Goal: Task Accomplishment & Management: Complete application form

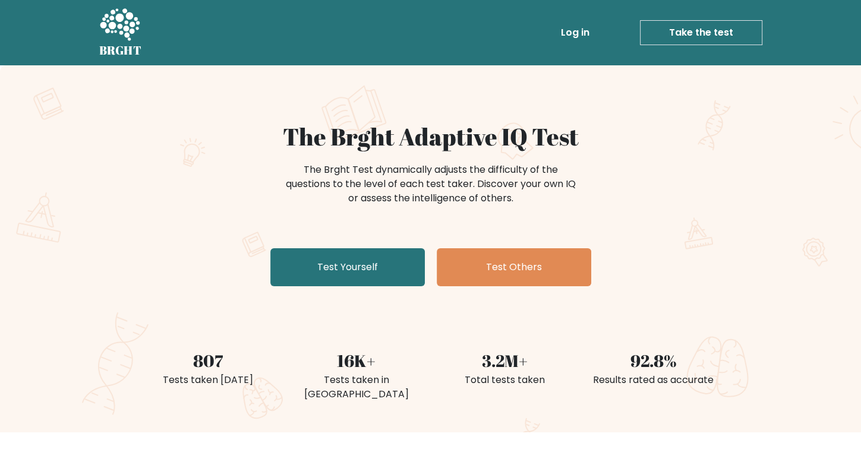
click at [379, 273] on link "Test Yourself" at bounding box center [347, 267] width 155 height 38
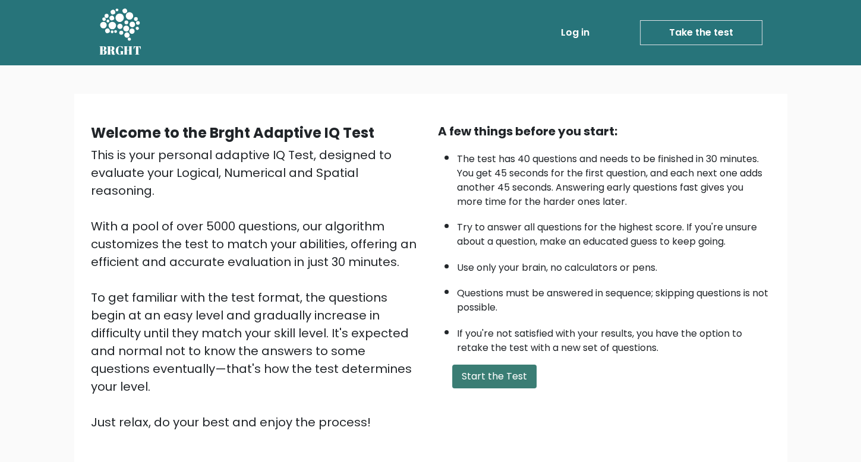
click at [487, 371] on button "Start the Test" at bounding box center [494, 377] width 84 height 24
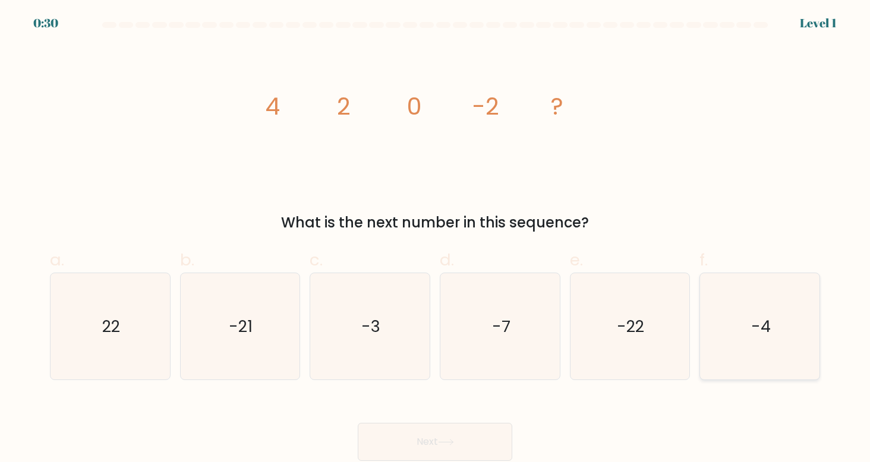
click at [723, 296] on icon "-4" at bounding box center [760, 326] width 107 height 107
click at [436, 239] on input "f. -4" at bounding box center [435, 235] width 1 height 8
radio input "true"
click at [452, 443] on icon at bounding box center [446, 442] width 16 height 7
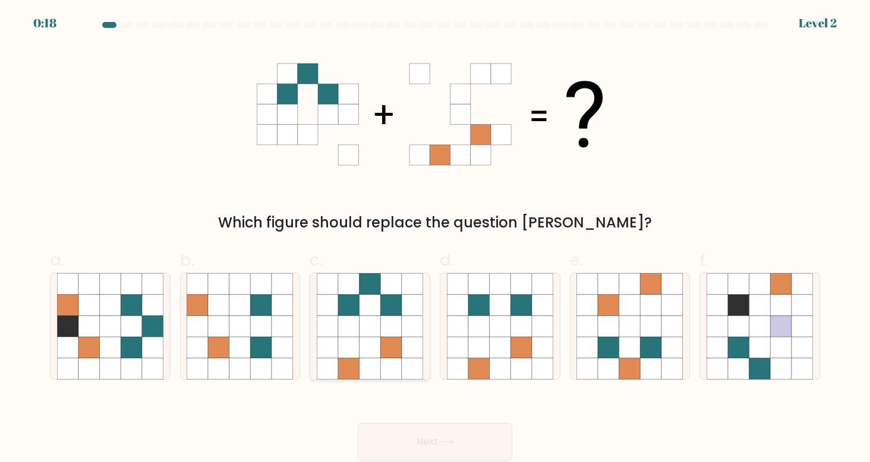
click at [381, 313] on icon at bounding box center [391, 305] width 21 height 21
click at [435, 239] on input "c." at bounding box center [435, 235] width 1 height 8
radio input "true"
click at [421, 440] on button "Next" at bounding box center [435, 442] width 155 height 38
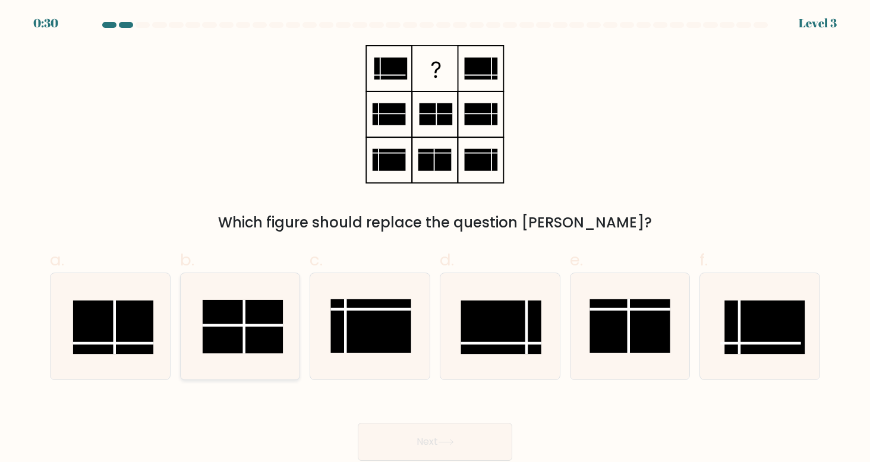
click at [265, 308] on rect at bounding box center [243, 326] width 81 height 53
click at [435, 239] on input "b." at bounding box center [435, 235] width 1 height 8
radio input "true"
click at [408, 436] on button "Next" at bounding box center [435, 442] width 155 height 38
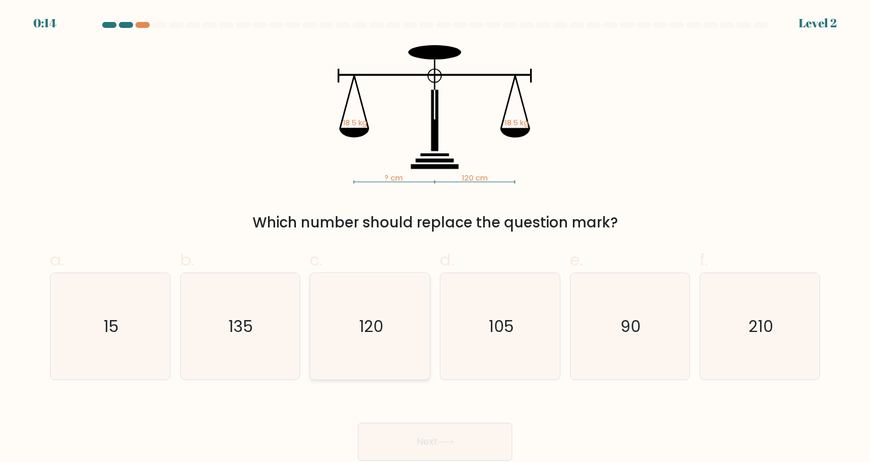
click at [387, 304] on icon "120" at bounding box center [370, 326] width 107 height 107
click at [435, 239] on input "c. 120" at bounding box center [435, 235] width 1 height 8
radio input "true"
click at [423, 445] on button "Next" at bounding box center [435, 442] width 155 height 38
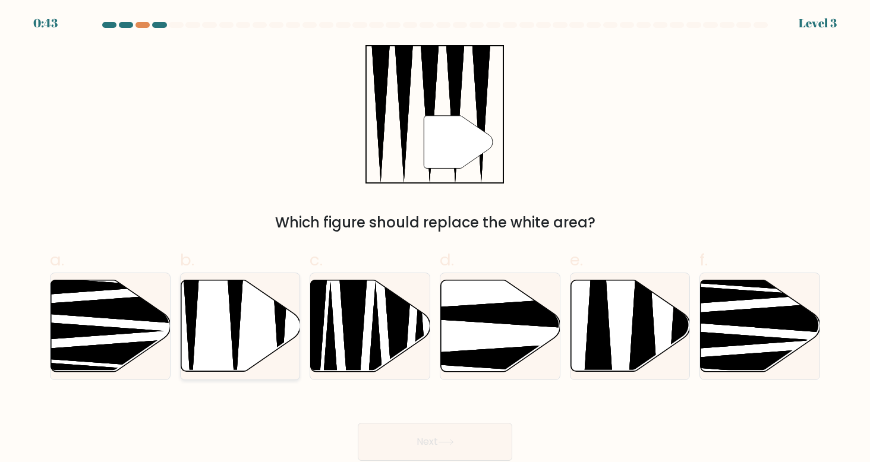
click at [204, 300] on icon at bounding box center [240, 326] width 119 height 92
click at [435, 239] on input "b." at bounding box center [435, 235] width 1 height 8
radio input "true"
click at [421, 440] on button "Next" at bounding box center [435, 442] width 155 height 38
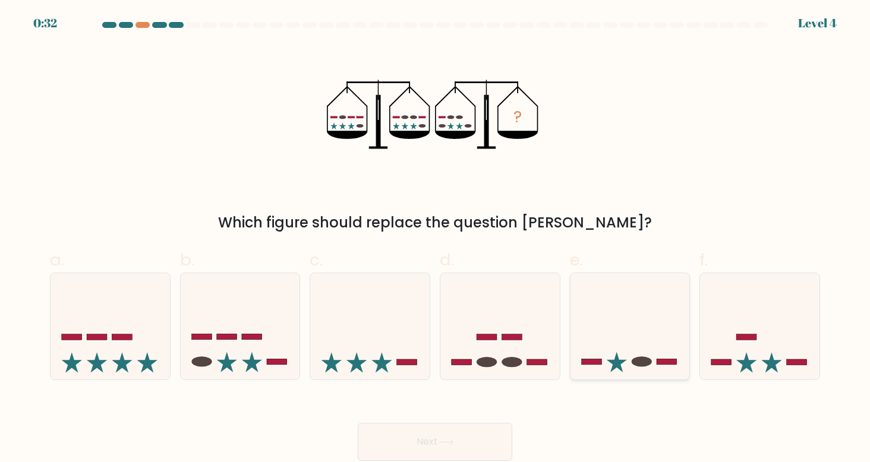
click at [586, 352] on icon at bounding box center [629, 326] width 119 height 99
click at [436, 239] on input "e." at bounding box center [435, 235] width 1 height 8
radio input "true"
click at [488, 438] on button "Next" at bounding box center [435, 442] width 155 height 38
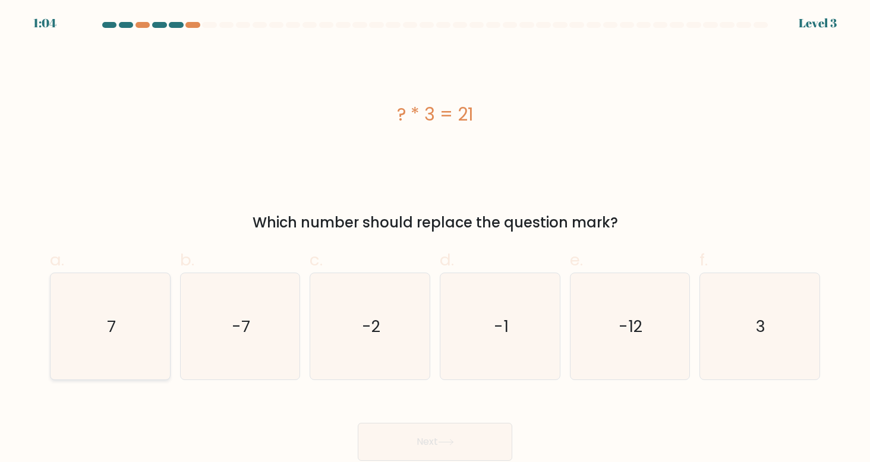
click at [131, 314] on icon "7" at bounding box center [110, 326] width 107 height 107
click at [435, 239] on input "a. 7" at bounding box center [435, 235] width 1 height 8
radio input "true"
click at [458, 441] on button "Next" at bounding box center [435, 442] width 155 height 38
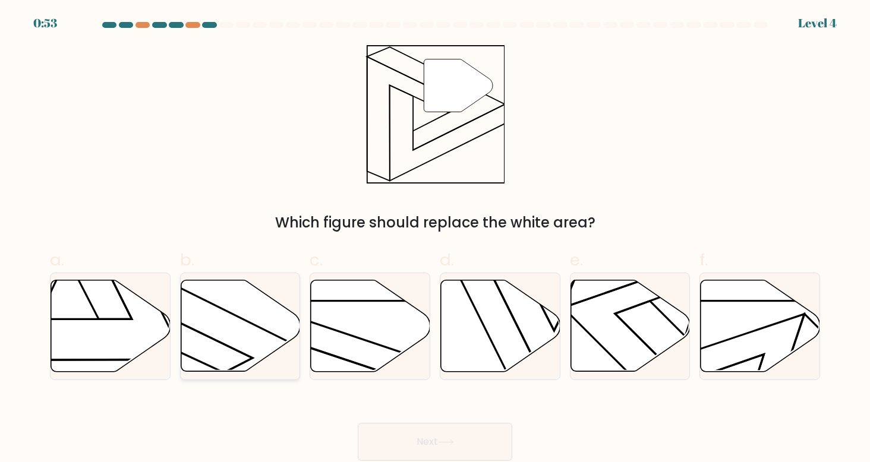
click at [232, 324] on icon at bounding box center [240, 326] width 119 height 92
click at [435, 239] on input "b." at bounding box center [435, 235] width 1 height 8
radio input "true"
click at [403, 456] on button "Next" at bounding box center [435, 442] width 155 height 38
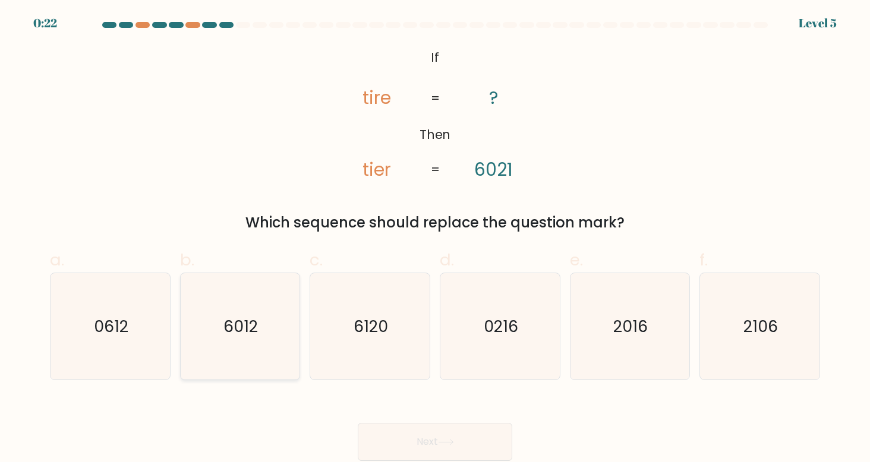
click at [204, 343] on icon "6012" at bounding box center [240, 326] width 107 height 107
click at [435, 239] on input "b. 6012" at bounding box center [435, 235] width 1 height 8
radio input "true"
click at [406, 437] on button "Next" at bounding box center [435, 442] width 155 height 38
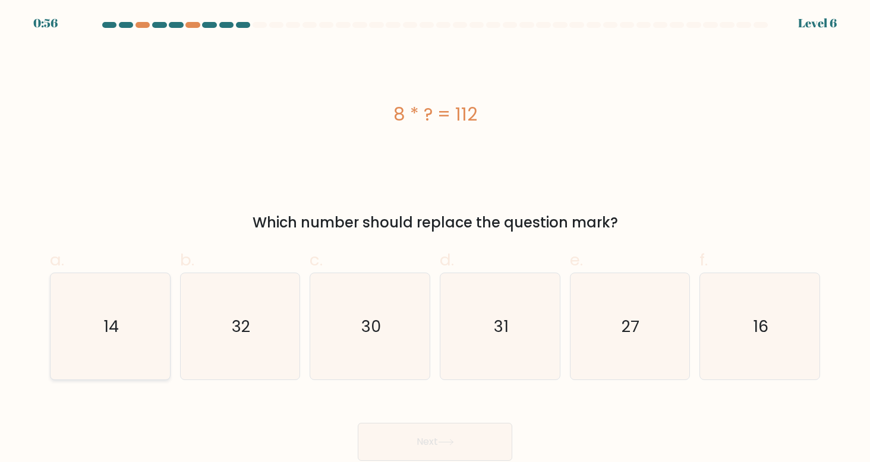
click at [105, 343] on icon "14" at bounding box center [110, 326] width 107 height 107
click at [435, 239] on input "a. 14" at bounding box center [435, 235] width 1 height 8
radio input "true"
click at [373, 440] on button "Next" at bounding box center [435, 442] width 155 height 38
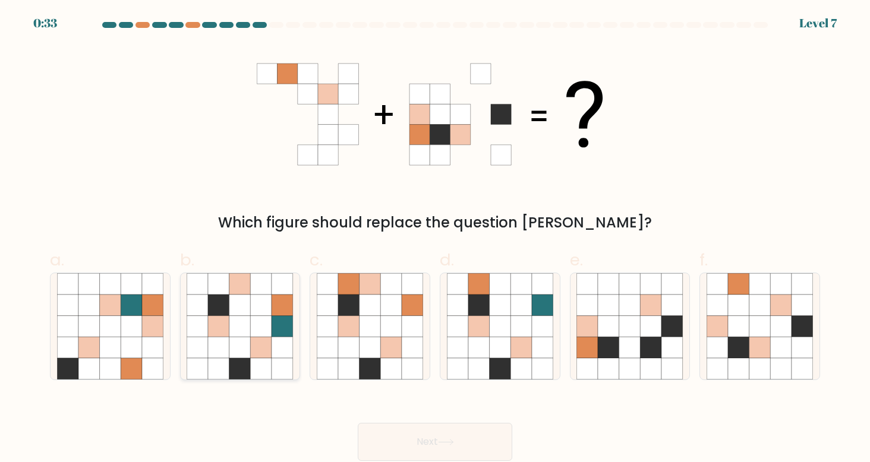
click at [250, 307] on icon at bounding box center [239, 305] width 21 height 21
click at [435, 239] on input "b." at bounding box center [435, 235] width 1 height 8
radio input "true"
click at [436, 440] on button "Next" at bounding box center [435, 442] width 155 height 38
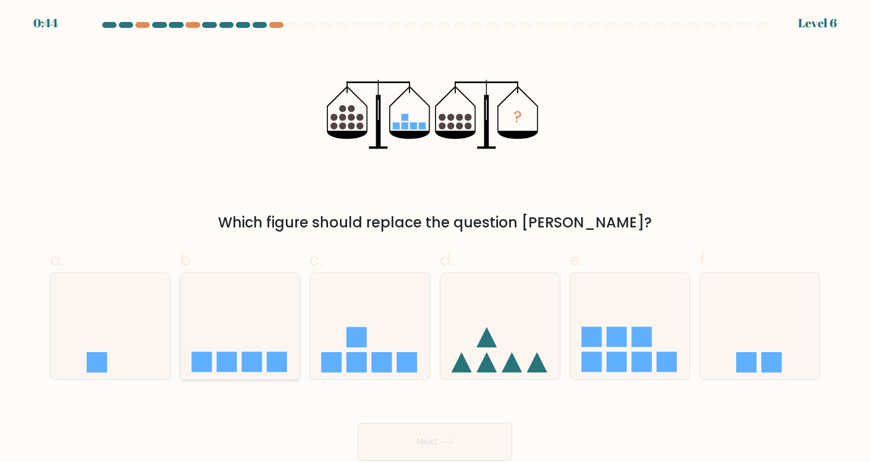
click at [269, 338] on icon at bounding box center [240, 326] width 119 height 99
click at [435, 239] on input "b." at bounding box center [435, 235] width 1 height 8
radio input "true"
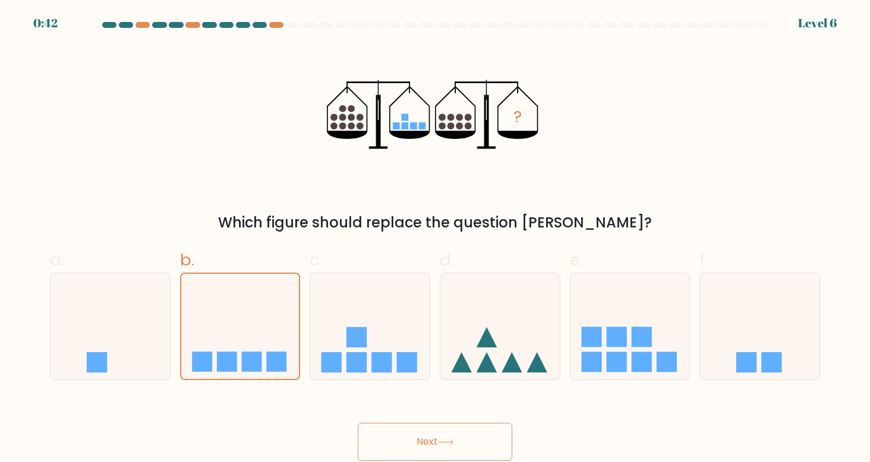
click at [406, 447] on button "Next" at bounding box center [435, 442] width 155 height 38
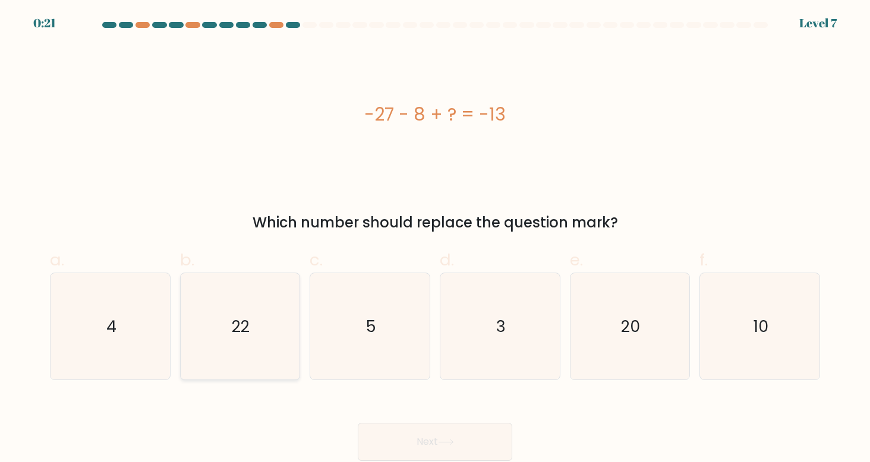
click at [266, 356] on icon "22" at bounding box center [240, 326] width 107 height 107
click at [435, 239] on input "b. 22" at bounding box center [435, 235] width 1 height 8
radio input "true"
click at [383, 431] on button "Next" at bounding box center [435, 442] width 155 height 38
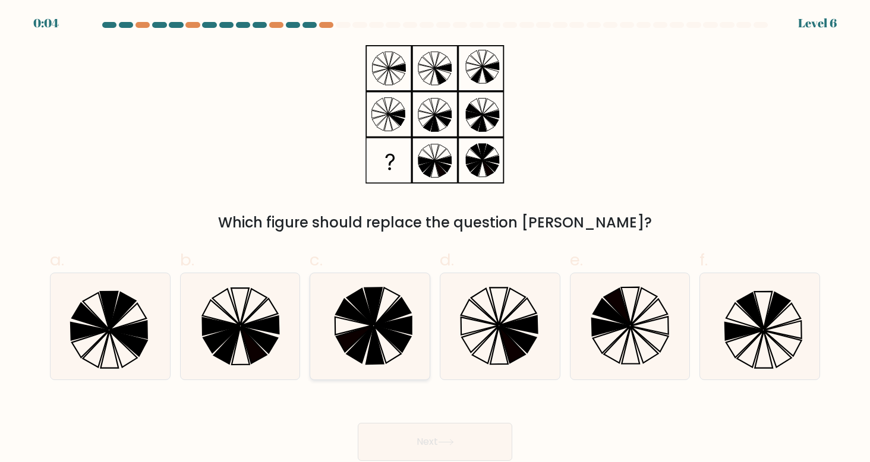
click at [375, 334] on icon at bounding box center [375, 346] width 18 height 38
click at [435, 239] on input "c." at bounding box center [435, 235] width 1 height 8
radio input "true"
click at [258, 337] on icon at bounding box center [259, 340] width 37 height 27
click at [435, 239] on input "b." at bounding box center [435, 235] width 1 height 8
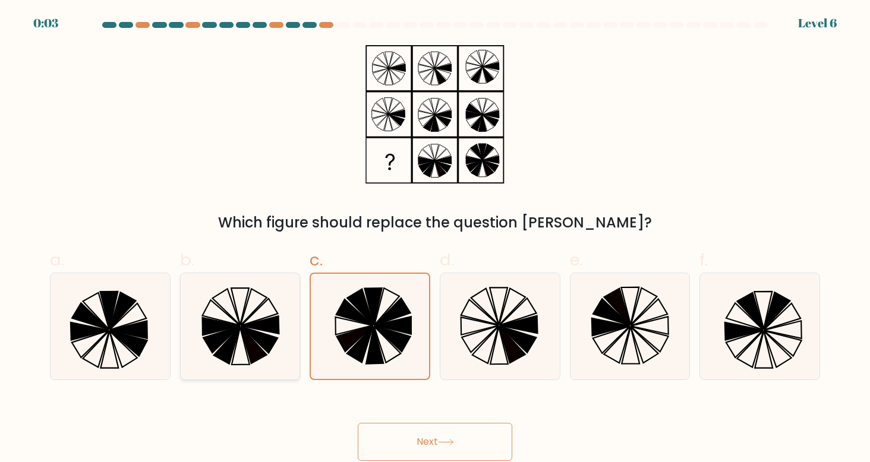
radio input "true"
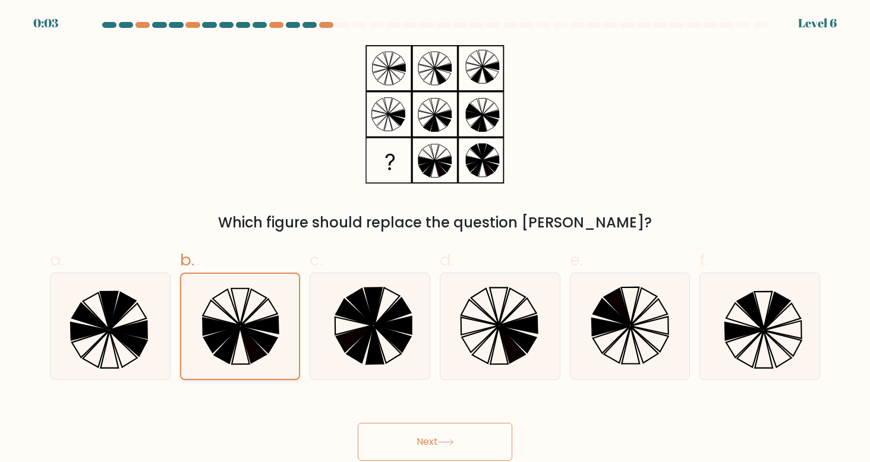
click at [258, 337] on icon at bounding box center [259, 340] width 36 height 26
click at [435, 239] on input "b." at bounding box center [435, 235] width 1 height 8
click at [478, 445] on button "Next" at bounding box center [435, 442] width 155 height 38
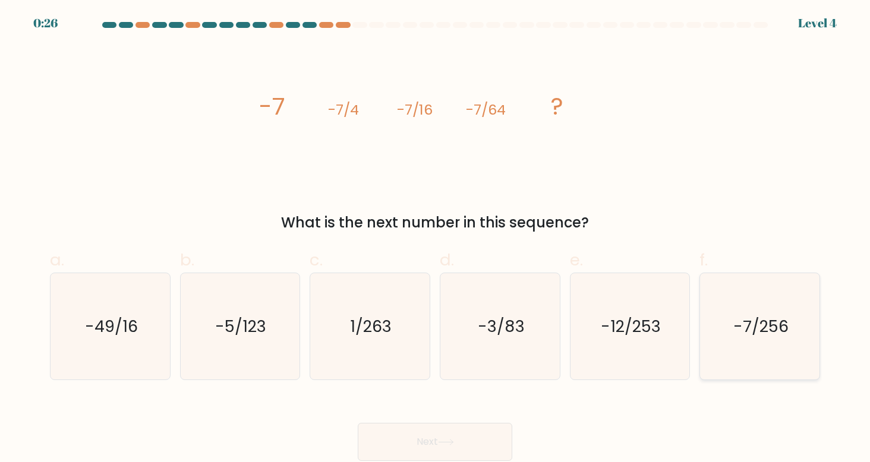
click at [733, 310] on icon "-7/256" at bounding box center [760, 326] width 107 height 107
click at [436, 239] on input "f. -7/256" at bounding box center [435, 235] width 1 height 8
radio input "true"
click at [456, 434] on button "Next" at bounding box center [435, 442] width 155 height 38
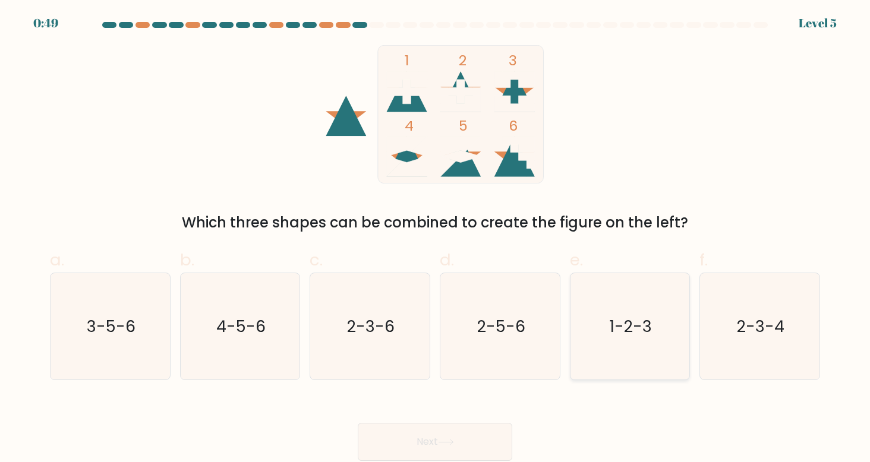
click at [633, 365] on icon "1-2-3" at bounding box center [629, 326] width 107 height 107
click at [436, 239] on input "e. 1-2-3" at bounding box center [435, 235] width 1 height 8
radio input "true"
click at [437, 438] on button "Next" at bounding box center [435, 442] width 155 height 38
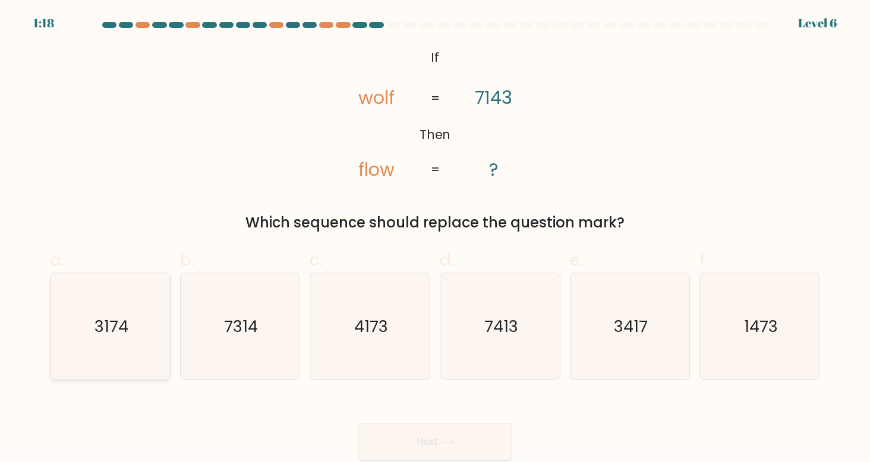
click at [119, 310] on icon "3174" at bounding box center [110, 326] width 107 height 107
click at [435, 239] on input "a. 3174" at bounding box center [435, 235] width 1 height 8
radio input "true"
click at [414, 436] on button "Next" at bounding box center [435, 442] width 155 height 38
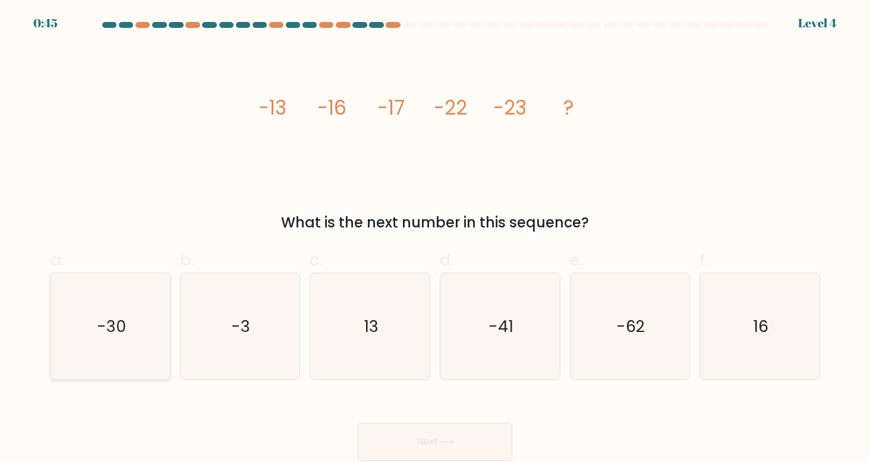
click at [84, 339] on icon "-30" at bounding box center [110, 326] width 107 height 107
click at [435, 239] on input "a. -30" at bounding box center [435, 235] width 1 height 8
radio input "true"
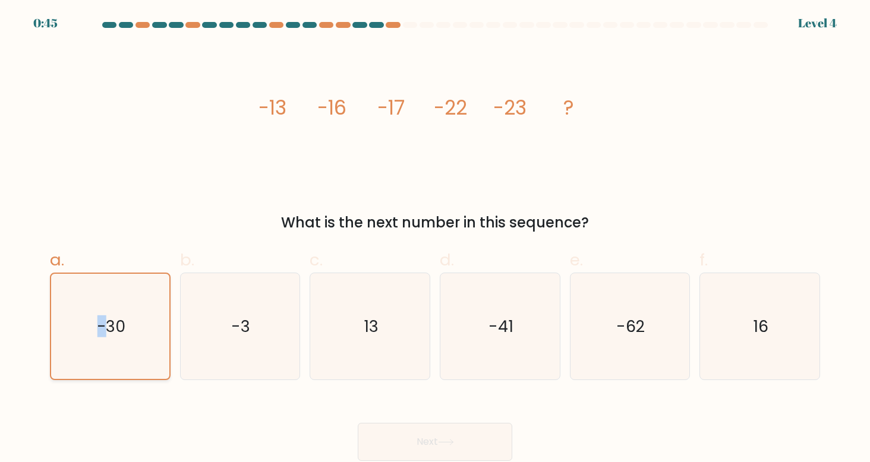
click at [84, 339] on icon "-30" at bounding box center [111, 327] width 106 height 106
click at [435, 239] on input "a. -30" at bounding box center [435, 235] width 1 height 8
click at [406, 445] on button "Next" at bounding box center [435, 442] width 155 height 38
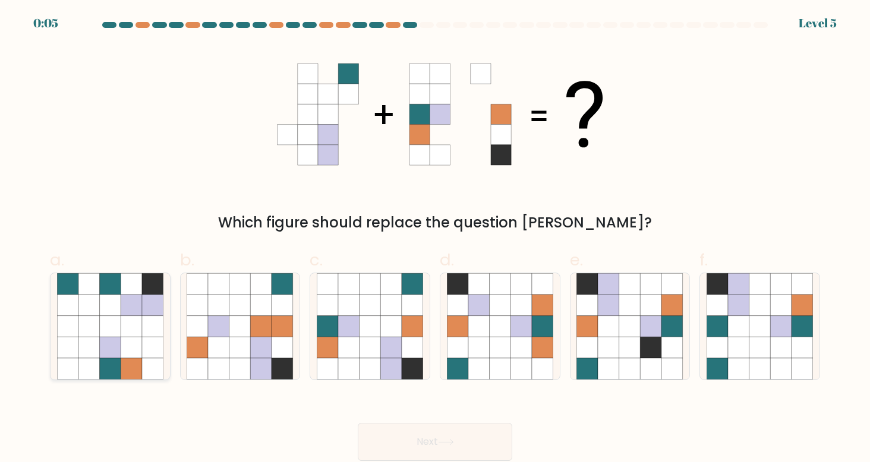
click at [106, 304] on icon at bounding box center [109, 305] width 21 height 21
click at [435, 239] on input "a." at bounding box center [435, 235] width 1 height 8
radio input "true"
click at [453, 444] on icon at bounding box center [446, 442] width 16 height 7
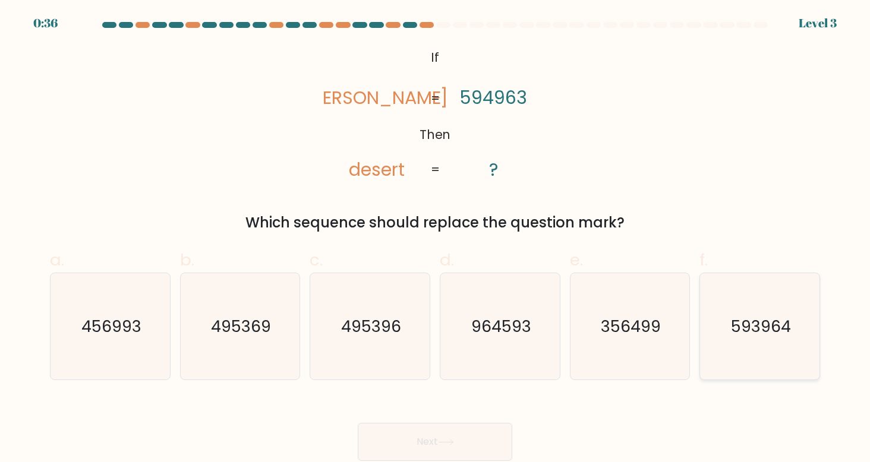
click at [763, 327] on text "593964" at bounding box center [761, 327] width 60 height 22
click at [436, 239] on input "f. 593964" at bounding box center [435, 235] width 1 height 8
radio input "true"
click at [447, 437] on button "Next" at bounding box center [435, 442] width 155 height 38
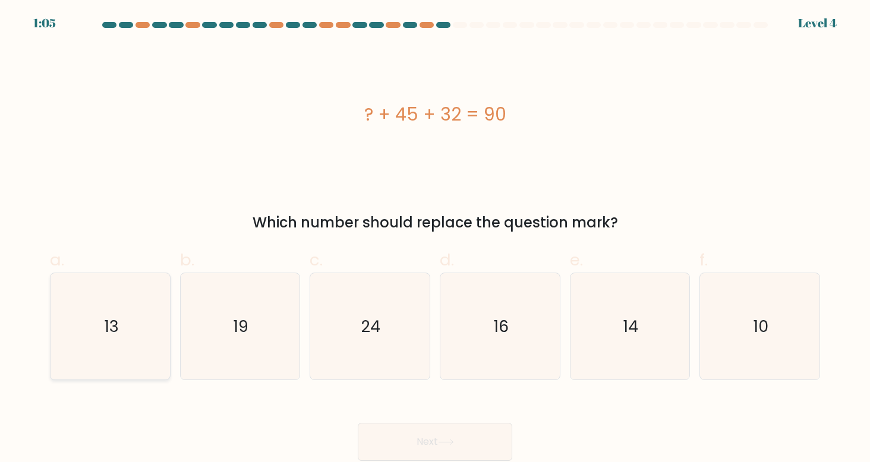
click at [96, 335] on icon "13" at bounding box center [110, 326] width 107 height 107
click at [435, 239] on input "a. 13" at bounding box center [435, 235] width 1 height 8
radio input "true"
click at [387, 432] on button "Next" at bounding box center [435, 442] width 155 height 38
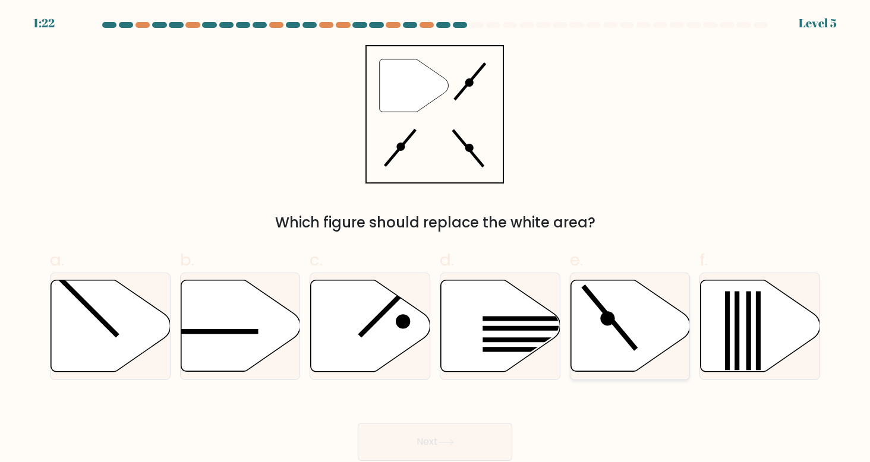
click at [652, 300] on icon at bounding box center [629, 326] width 119 height 92
click at [436, 239] on input "e." at bounding box center [435, 235] width 1 height 8
radio input "true"
click at [395, 434] on button "Next" at bounding box center [435, 442] width 155 height 38
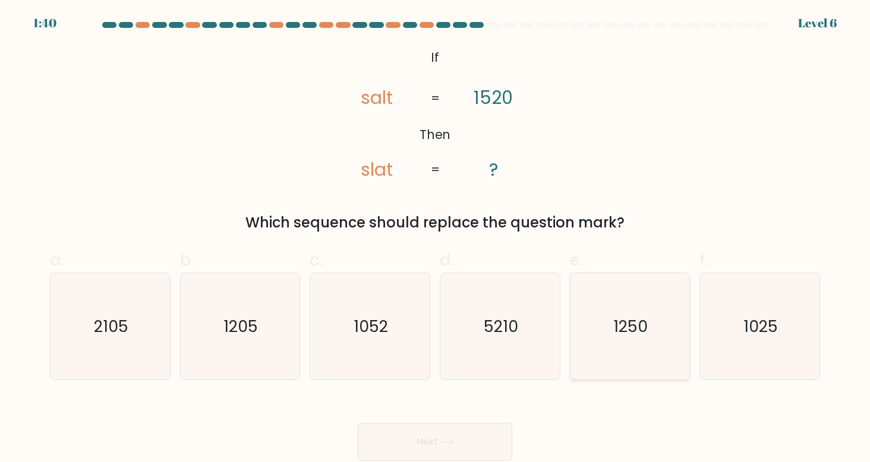
click at [632, 314] on icon "1250" at bounding box center [629, 326] width 107 height 107
click at [436, 239] on input "e. 1250" at bounding box center [435, 235] width 1 height 8
radio input "true"
click at [491, 436] on button "Next" at bounding box center [435, 442] width 155 height 38
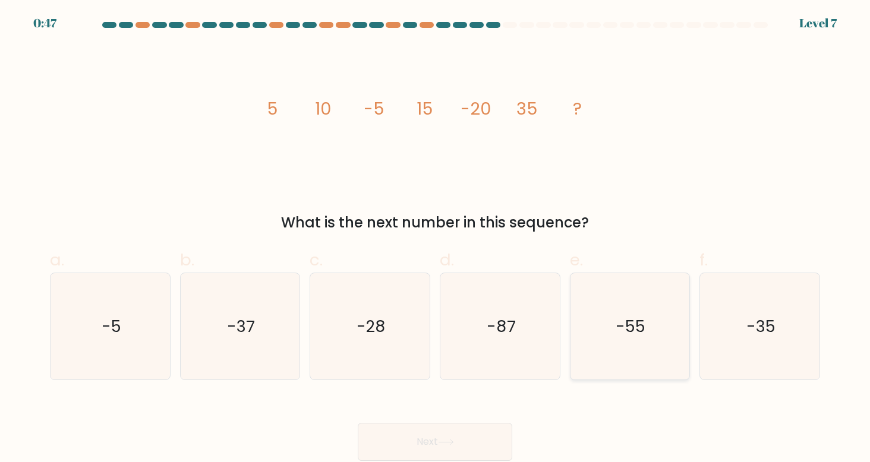
click at [644, 314] on icon "-55" at bounding box center [629, 326] width 107 height 107
click at [436, 239] on input "e. -55" at bounding box center [435, 235] width 1 height 8
radio input "true"
click at [468, 440] on button "Next" at bounding box center [435, 442] width 155 height 38
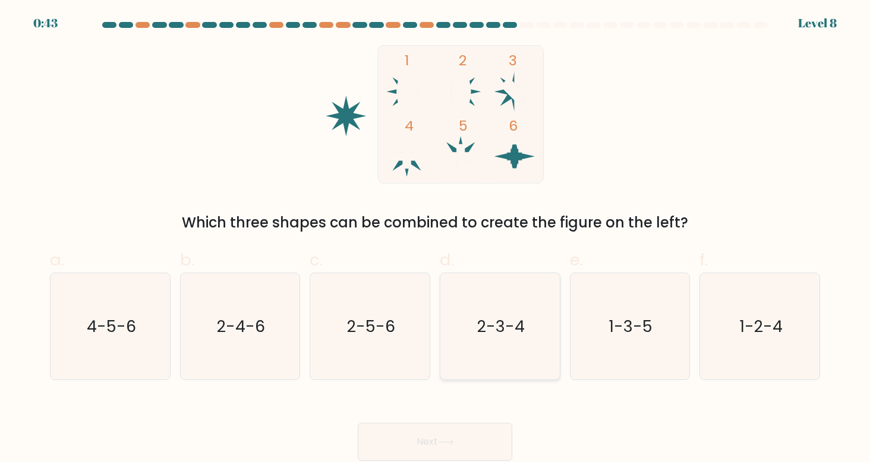
click at [481, 331] on text "2-3-4" at bounding box center [501, 327] width 48 height 22
click at [436, 239] on input "d. 2-3-4" at bounding box center [435, 235] width 1 height 8
radio input "true"
click at [445, 404] on div "Next" at bounding box center [435, 428] width 784 height 67
click at [433, 446] on button "Next" at bounding box center [435, 442] width 155 height 38
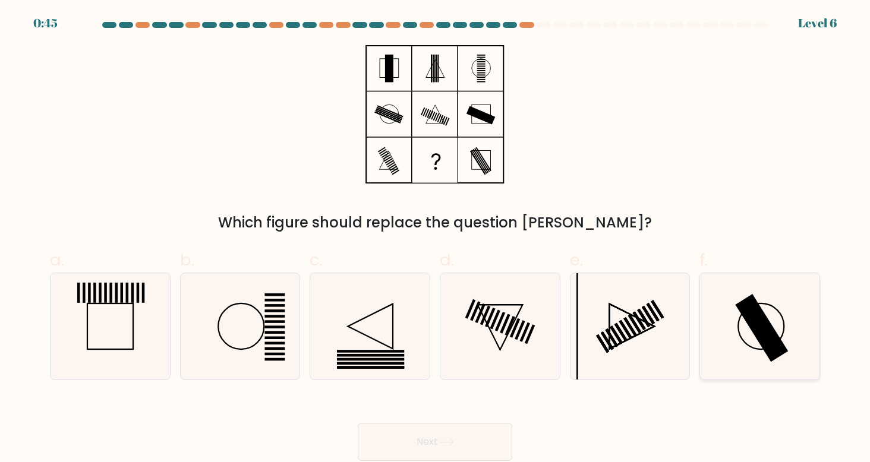
click at [758, 314] on rect at bounding box center [761, 328] width 53 height 68
click at [436, 239] on input "f." at bounding box center [435, 235] width 1 height 8
radio input "true"
click at [473, 439] on button "Next" at bounding box center [435, 442] width 155 height 38
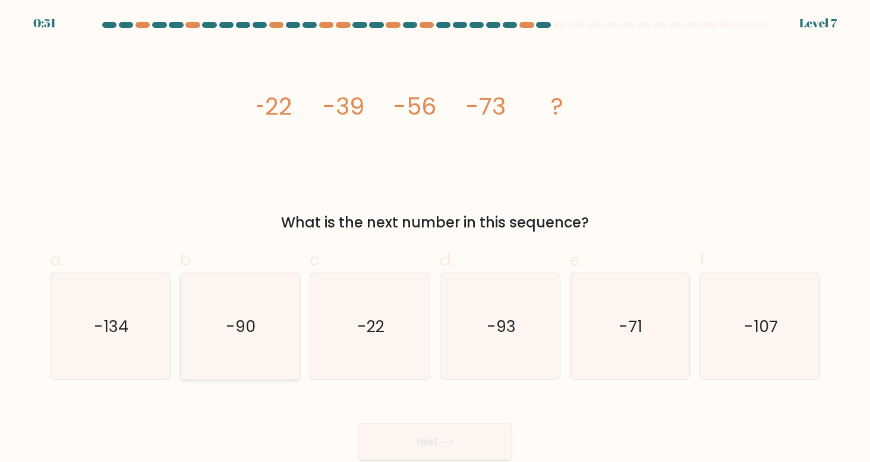
click at [269, 302] on icon "-90" at bounding box center [240, 326] width 107 height 107
click at [435, 239] on input "b. -90" at bounding box center [435, 235] width 1 height 8
radio input "true"
click at [431, 436] on button "Next" at bounding box center [435, 442] width 155 height 38
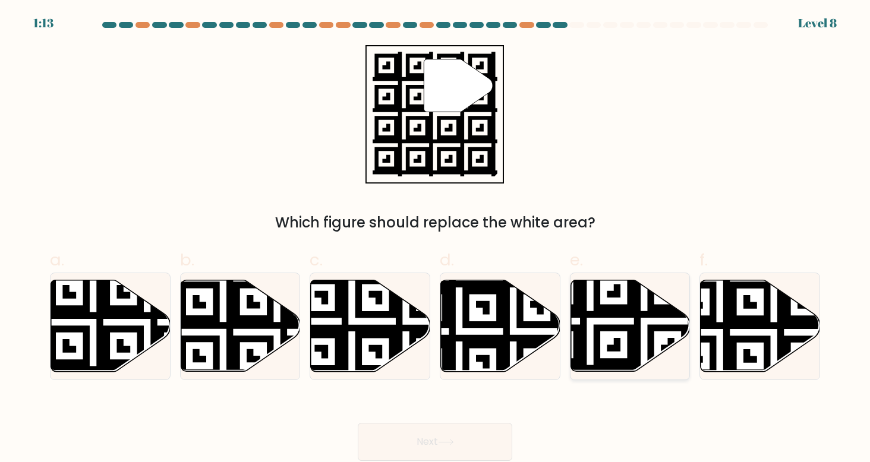
click at [643, 302] on icon at bounding box center [629, 326] width 119 height 92
click at [436, 239] on input "e." at bounding box center [435, 235] width 1 height 8
radio input "true"
click at [421, 424] on button "Next" at bounding box center [435, 442] width 155 height 38
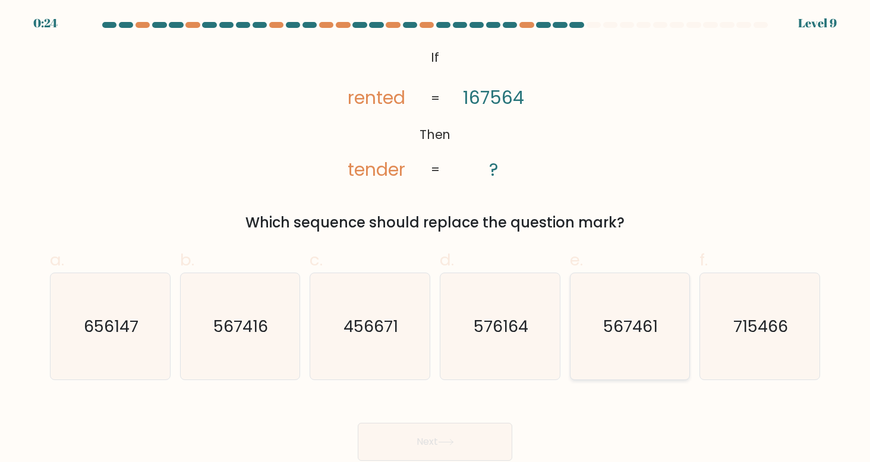
click at [597, 338] on icon "567461" at bounding box center [629, 326] width 107 height 107
click at [436, 239] on input "e. 567461" at bounding box center [435, 235] width 1 height 8
radio input "true"
click at [464, 442] on button "Next" at bounding box center [435, 442] width 155 height 38
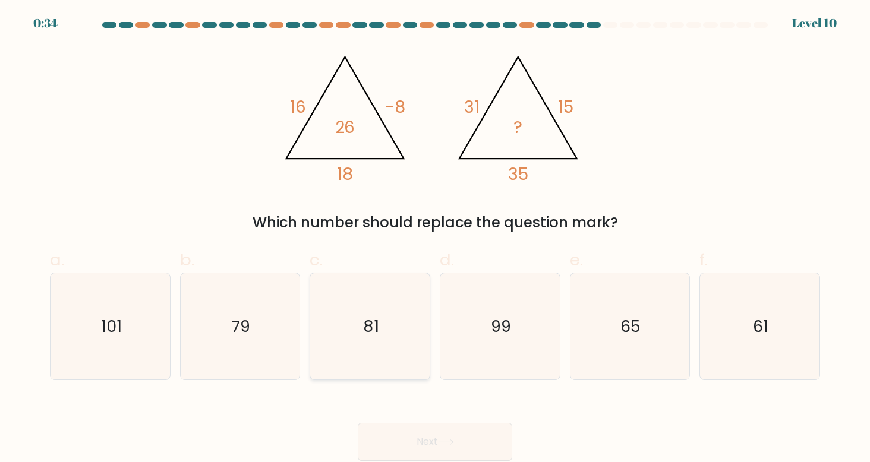
click at [378, 316] on text "81" at bounding box center [371, 327] width 16 height 22
click at [435, 239] on input "c. 81" at bounding box center [435, 235] width 1 height 8
radio input "true"
click at [420, 446] on button "Next" at bounding box center [435, 442] width 155 height 38
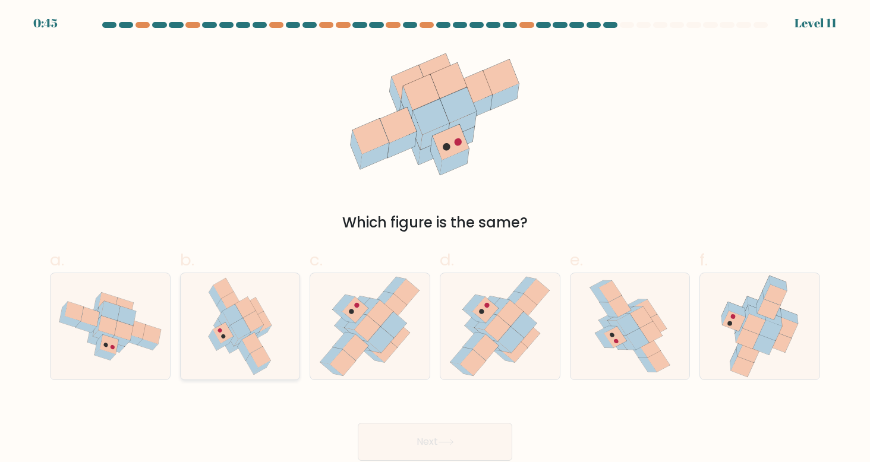
click at [256, 281] on icon at bounding box center [240, 326] width 76 height 107
click at [435, 239] on input "b." at bounding box center [435, 235] width 1 height 8
radio input "true"
click at [399, 431] on button "Next" at bounding box center [435, 442] width 155 height 38
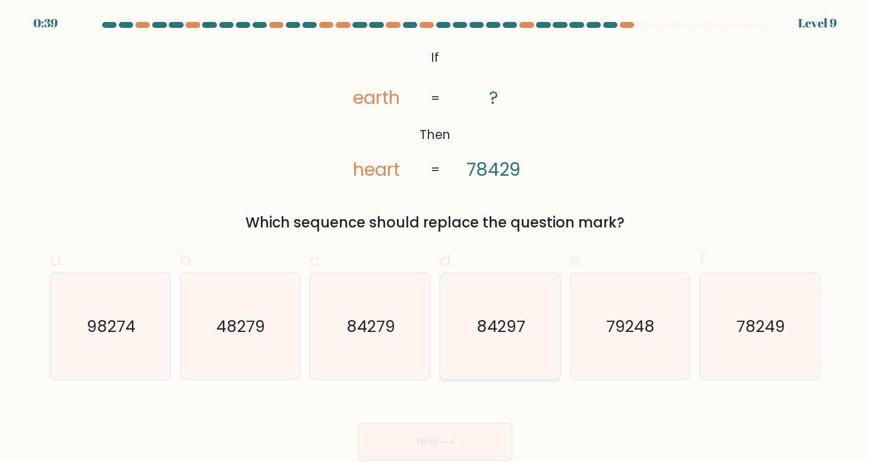
click at [475, 314] on icon "84297" at bounding box center [500, 326] width 107 height 107
click at [436, 239] on input "d. 84297" at bounding box center [435, 235] width 1 height 8
radio input "true"
click at [429, 433] on button "Next" at bounding box center [435, 442] width 155 height 38
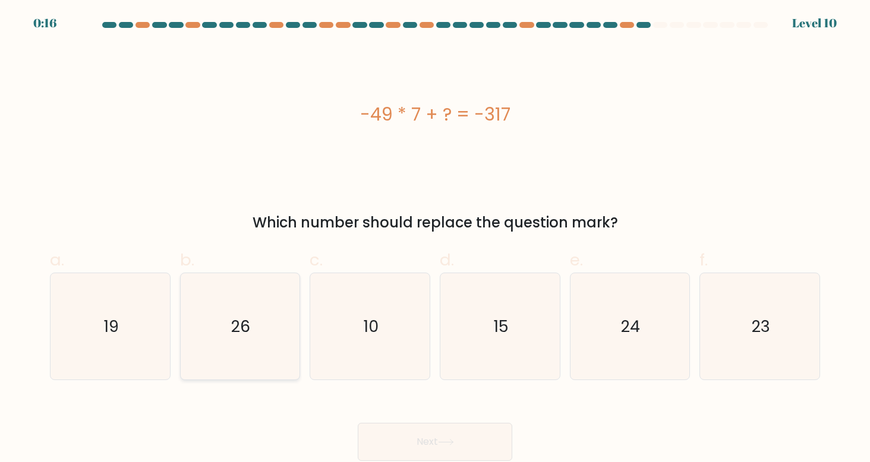
click at [228, 289] on icon "26" at bounding box center [240, 326] width 107 height 107
click at [435, 239] on input "b. 26" at bounding box center [435, 235] width 1 height 8
radio input "true"
click at [418, 449] on button "Next" at bounding box center [435, 442] width 155 height 38
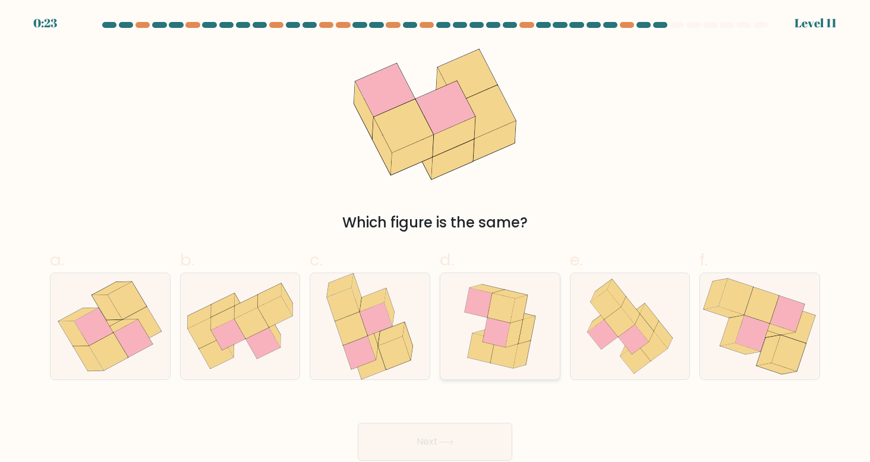
click at [518, 346] on icon at bounding box center [521, 354] width 17 height 27
click at [436, 239] on input "d." at bounding box center [435, 235] width 1 height 8
radio input "true"
click at [435, 434] on button "Next" at bounding box center [435, 442] width 155 height 38
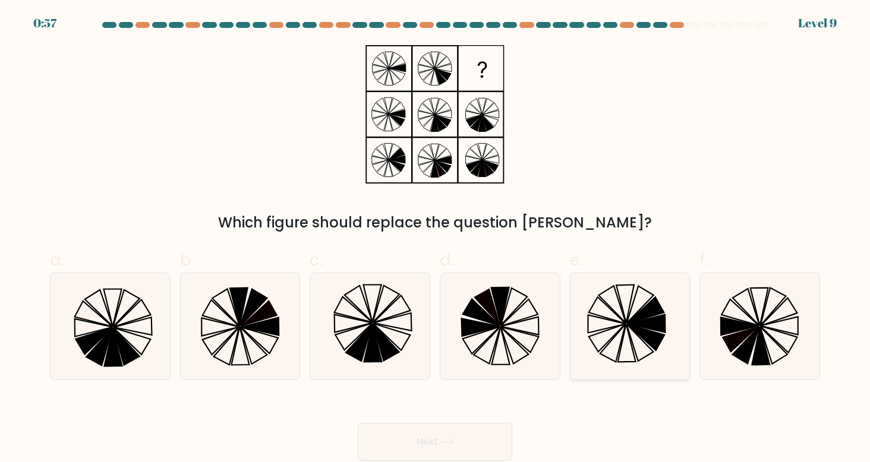
click at [652, 314] on icon at bounding box center [645, 310] width 37 height 27
click at [436, 239] on input "e." at bounding box center [435, 235] width 1 height 8
radio input "true"
click at [439, 434] on button "Next" at bounding box center [435, 442] width 155 height 38
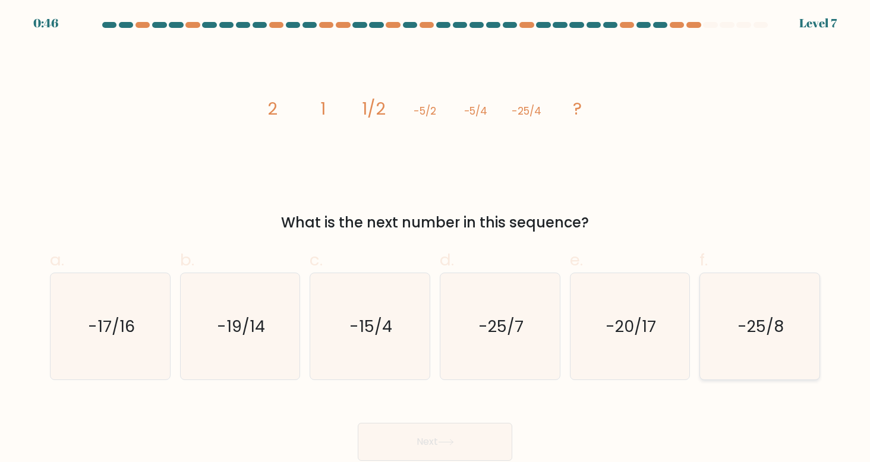
click at [754, 313] on icon "-25/8" at bounding box center [760, 326] width 107 height 107
click at [436, 239] on input "f. -25/8" at bounding box center [435, 235] width 1 height 8
radio input "true"
click at [453, 442] on icon at bounding box center [446, 442] width 16 height 7
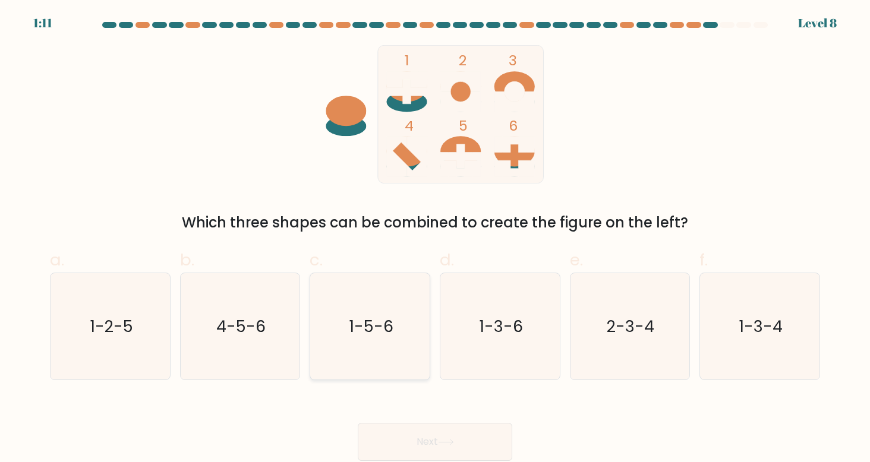
click at [389, 345] on icon "1-5-6" at bounding box center [370, 326] width 107 height 107
click at [435, 239] on input "c. 1-5-6" at bounding box center [435, 235] width 1 height 8
radio input "true"
click at [417, 440] on button "Next" at bounding box center [435, 442] width 155 height 38
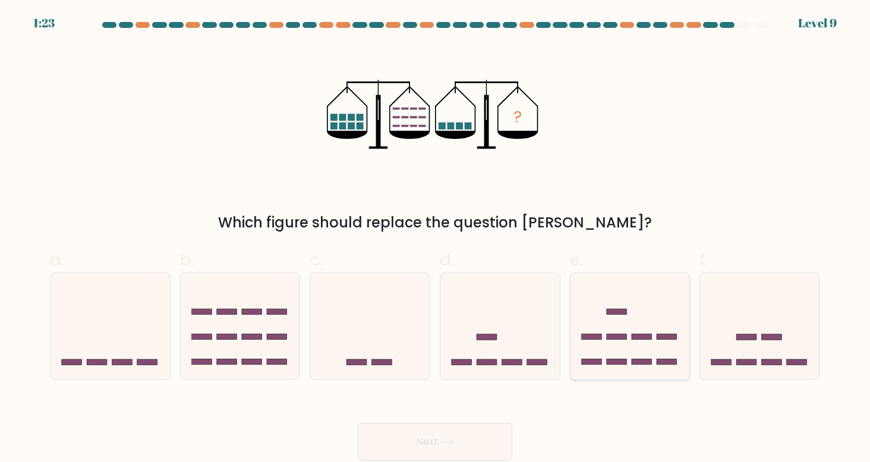
click at [649, 338] on rect at bounding box center [642, 338] width 20 height 6
click at [436, 239] on input "e." at bounding box center [435, 235] width 1 height 8
radio input "true"
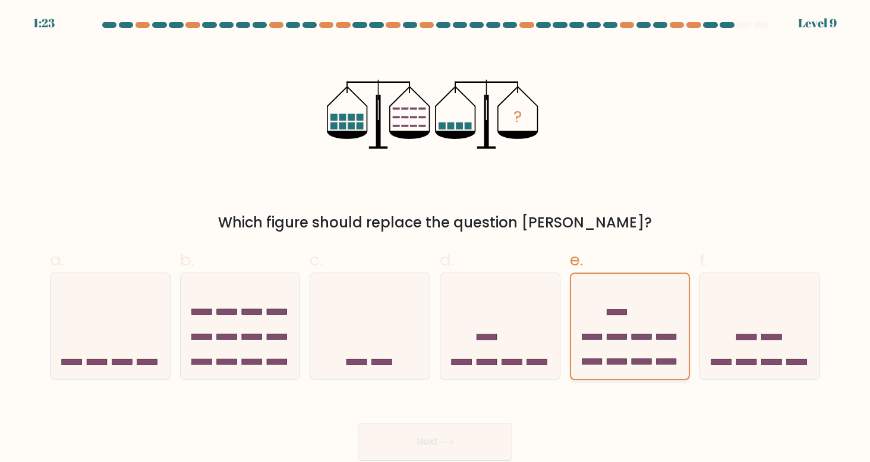
click at [649, 338] on rect at bounding box center [642, 338] width 20 height 6
click at [436, 239] on input "e." at bounding box center [435, 235] width 1 height 8
click at [459, 443] on button "Next" at bounding box center [435, 442] width 155 height 38
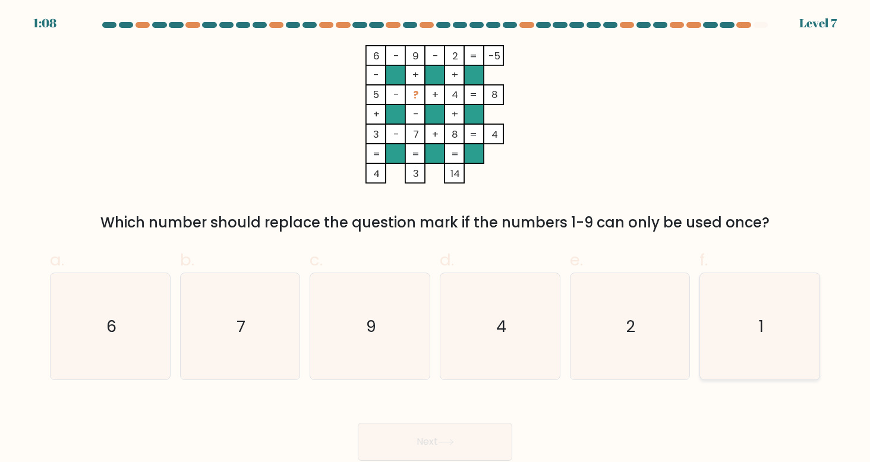
click at [742, 288] on icon "1" at bounding box center [760, 326] width 107 height 107
click at [436, 239] on input "f. 1" at bounding box center [435, 235] width 1 height 8
radio input "true"
drag, startPoint x: 516, startPoint y: 442, endPoint x: 481, endPoint y: 436, distance: 35.6
click at [481, 436] on div "Next" at bounding box center [435, 428] width 784 height 67
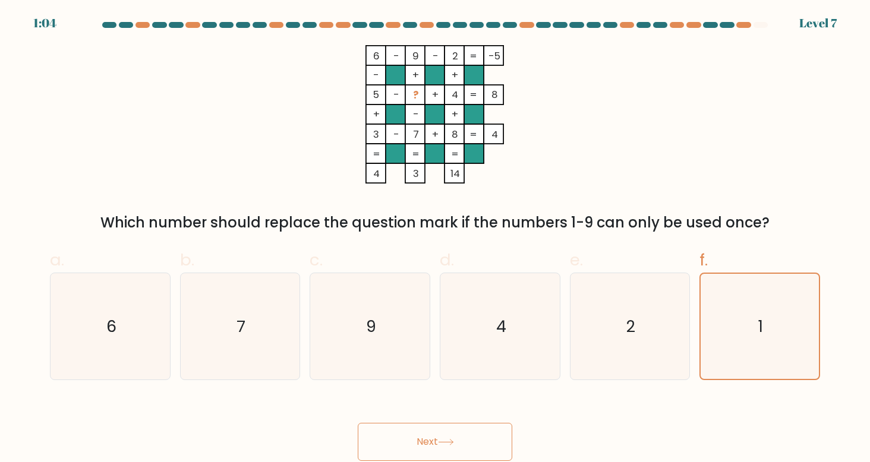
click at [481, 436] on button "Next" at bounding box center [435, 442] width 155 height 38
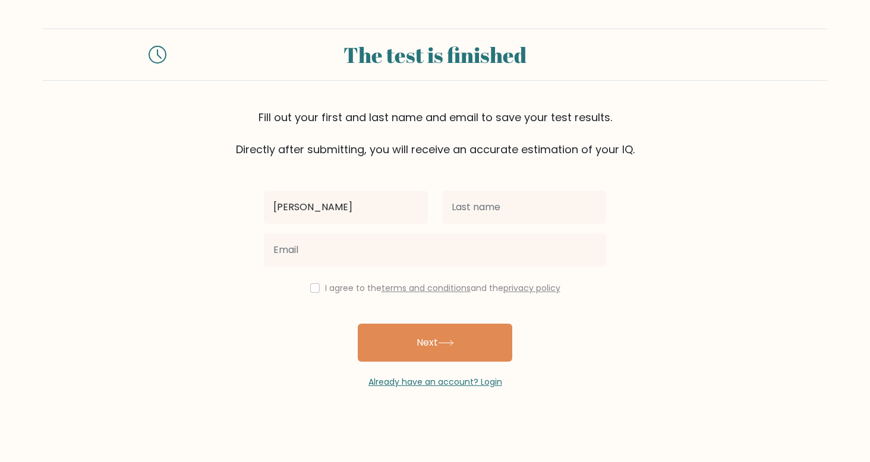
type input "[PERSON_NAME]"
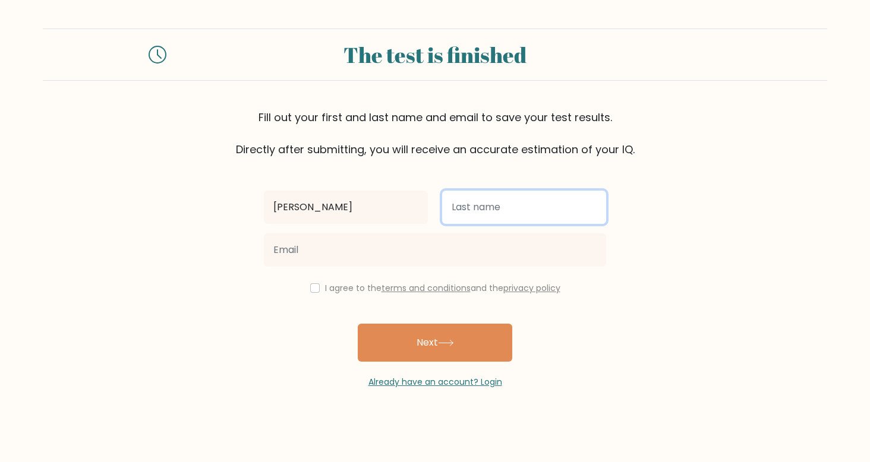
click at [487, 212] on input "text" at bounding box center [524, 207] width 164 height 33
type input "MUASYA"
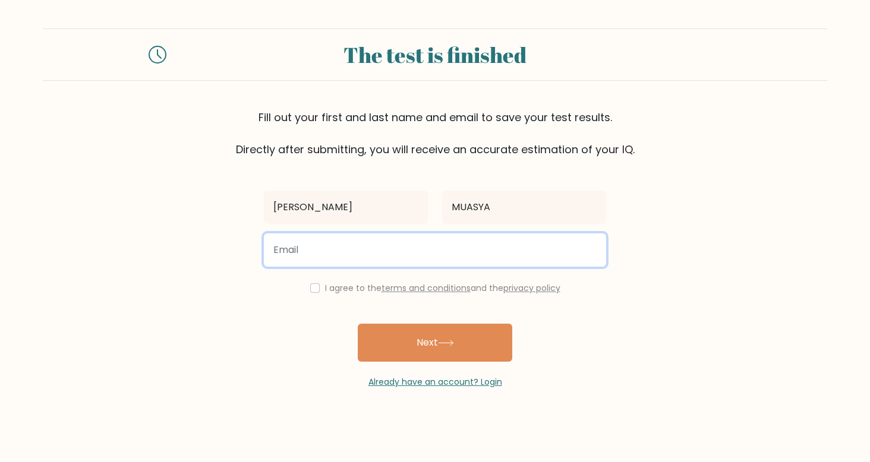
click at [418, 253] on input "email" at bounding box center [435, 250] width 342 height 33
type input "tiontionaldo@gmail.com"
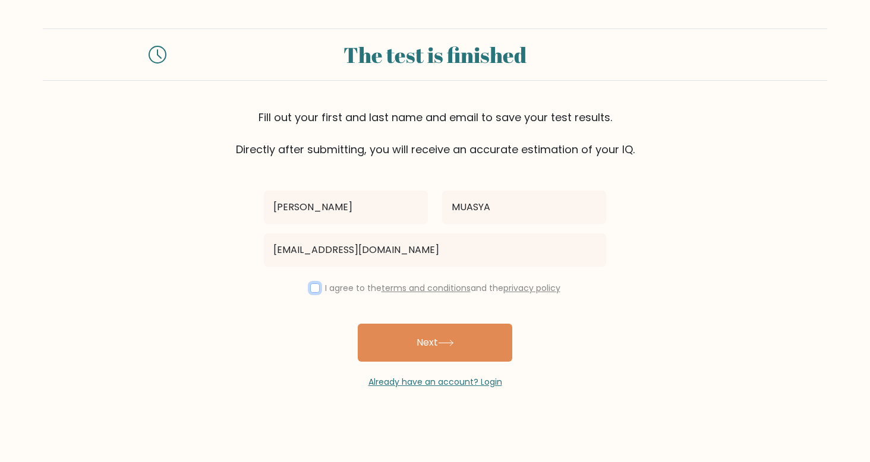
click at [311, 288] on input "checkbox" at bounding box center [315, 288] width 10 height 10
checkbox input "true"
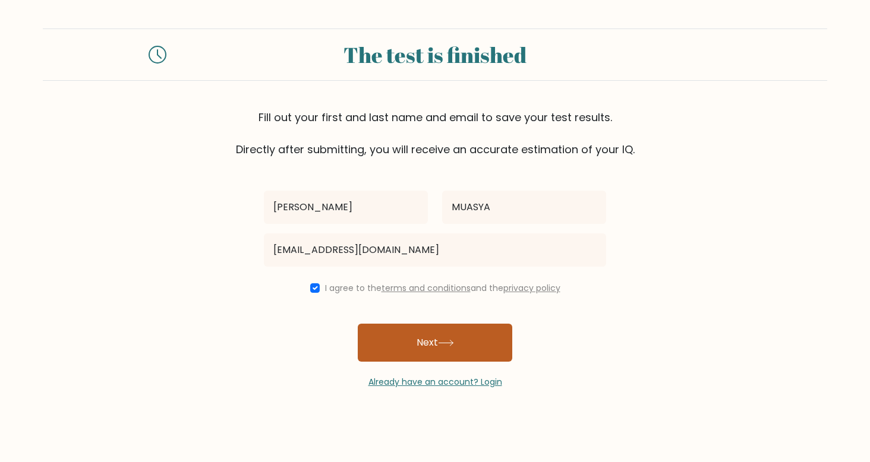
click at [406, 343] on button "Next" at bounding box center [435, 343] width 155 height 38
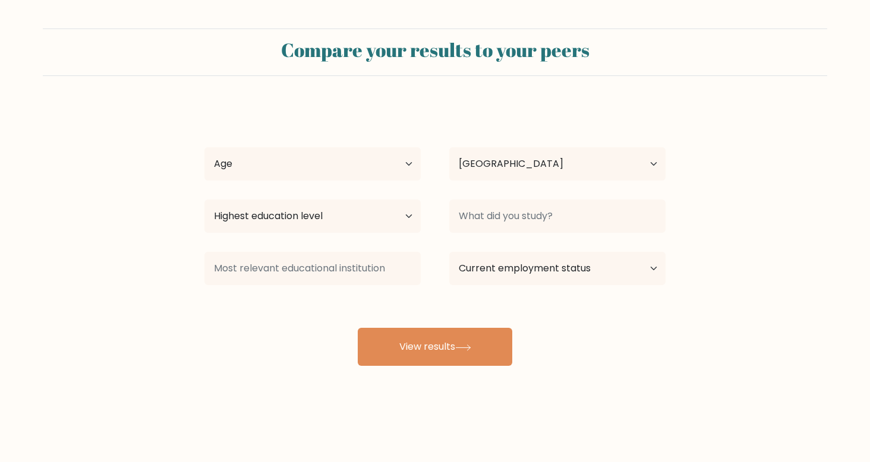
select select "KE"
click at [393, 171] on select "Age Under [DEMOGRAPHIC_DATA] [DEMOGRAPHIC_DATA] [DEMOGRAPHIC_DATA] [DEMOGRAPHIC…" at bounding box center [312, 163] width 216 height 33
select select "18_24"
click at [204, 147] on select "Age Under [DEMOGRAPHIC_DATA] [DEMOGRAPHIC_DATA] [DEMOGRAPHIC_DATA] [DEMOGRAPHIC…" at bounding box center [312, 163] width 216 height 33
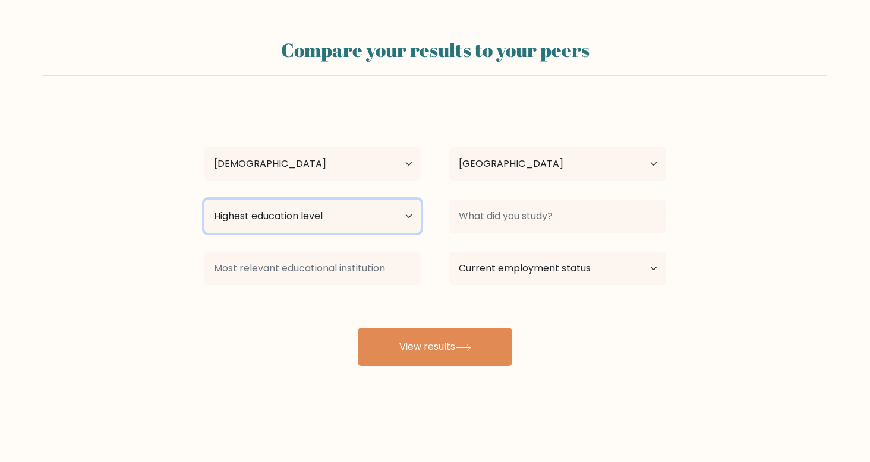
click at [383, 210] on select "Highest education level No schooling Primary Lower Secondary Upper Secondary Oc…" at bounding box center [312, 216] width 216 height 33
select select "masters_degree"
click at [204, 200] on select "Highest education level No schooling Primary Lower Secondary Upper Secondary Oc…" at bounding box center [312, 216] width 216 height 33
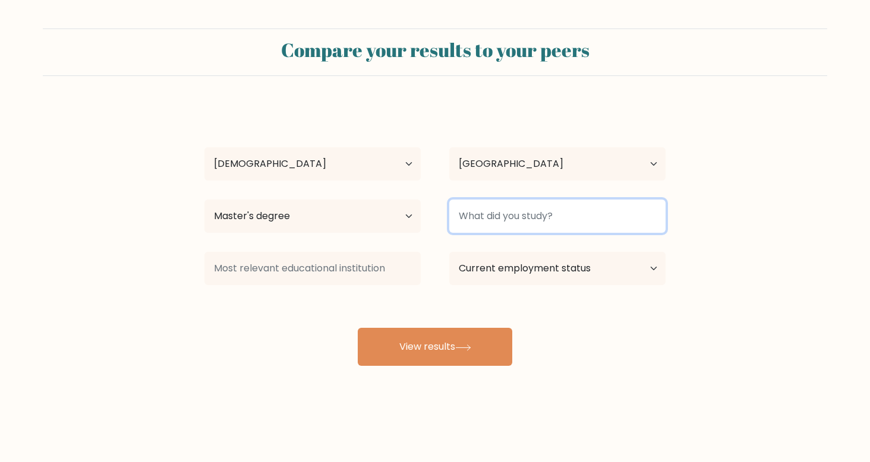
click at [533, 212] on input at bounding box center [557, 216] width 216 height 33
type input "jkuat"
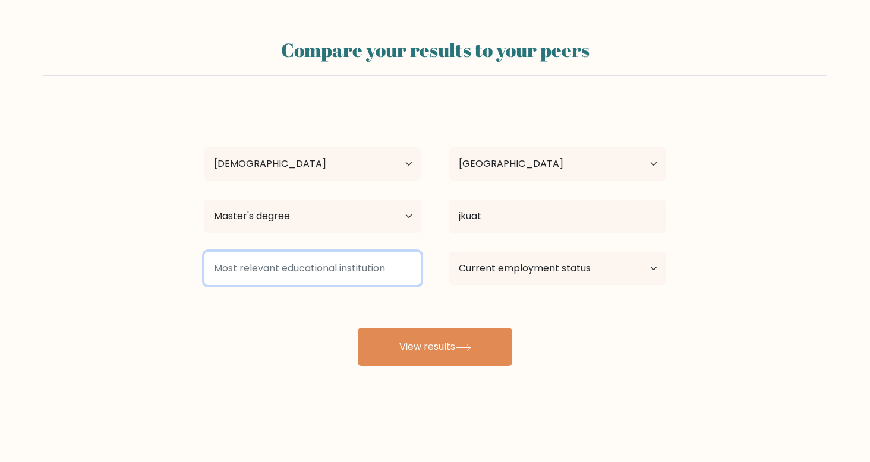
click at [367, 272] on input at bounding box center [312, 268] width 216 height 33
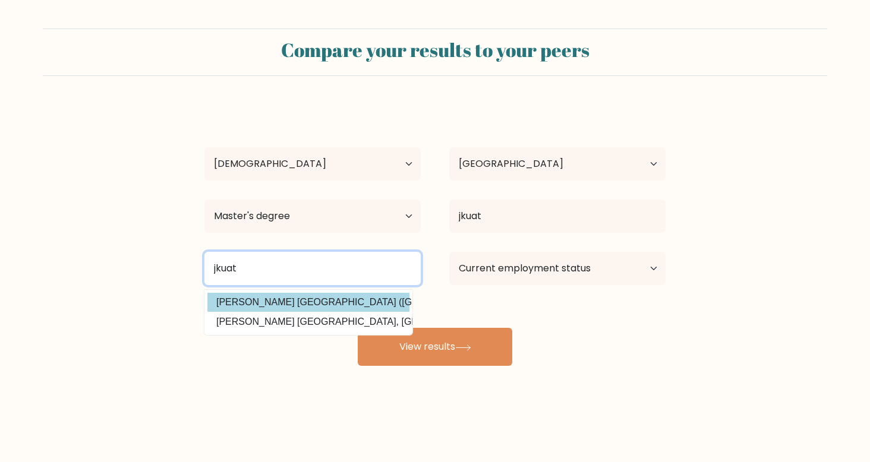
type input "jkuat"
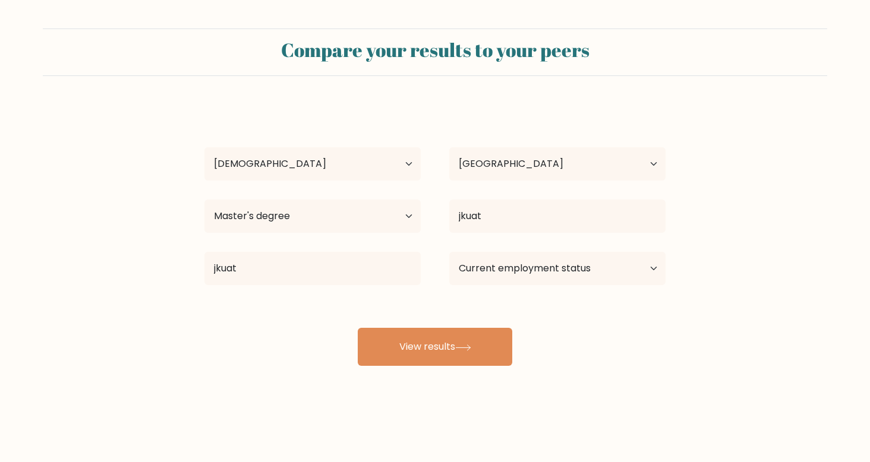
click at [320, 301] on div "[PERSON_NAME] Age Under [DEMOGRAPHIC_DATA] [DEMOGRAPHIC_DATA] [DEMOGRAPHIC_DATA…" at bounding box center [434, 235] width 475 height 261
click at [538, 267] on select "Current employment status Employed Student Retired Other / prefer not to answer" at bounding box center [557, 268] width 216 height 33
select select "student"
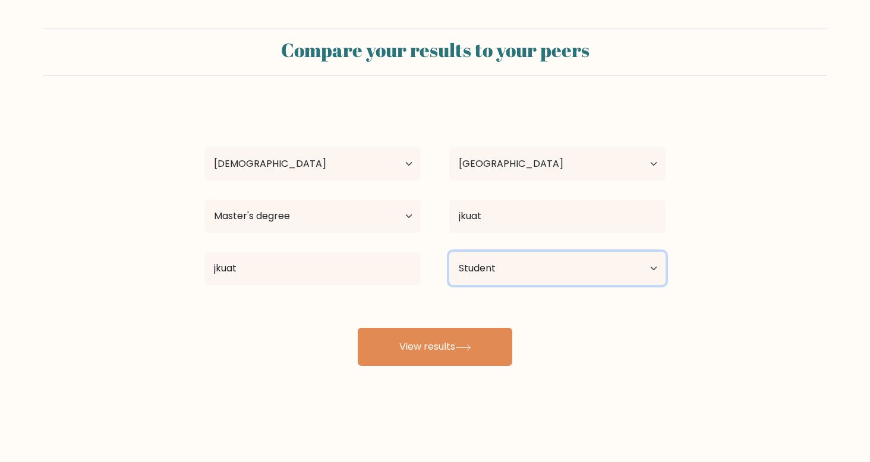
click at [449, 252] on select "Current employment status Employed Student Retired Other / prefer not to answer" at bounding box center [557, 268] width 216 height 33
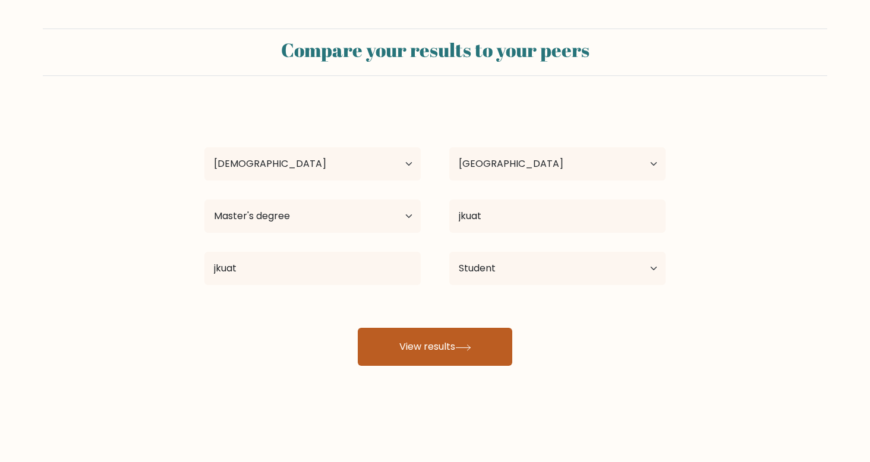
click at [404, 352] on button "View results" at bounding box center [435, 347] width 155 height 38
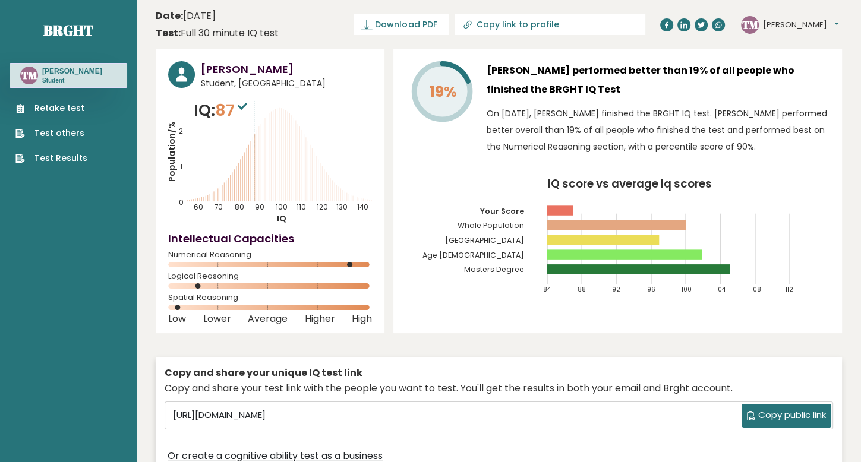
click at [432, 303] on icon "IQ score vs average Iq scores 84 88 92 96 100 104 108 112 Your Score Whole Popu…" at bounding box center [618, 241] width 424 height 125
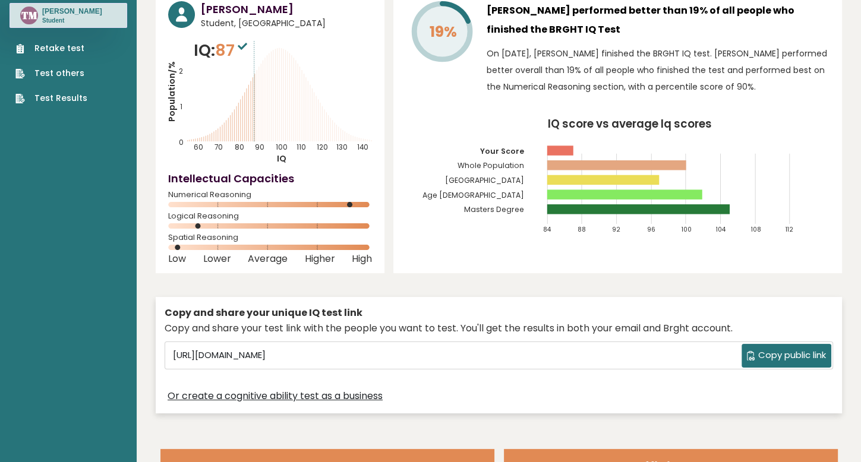
scroll to position [27, 0]
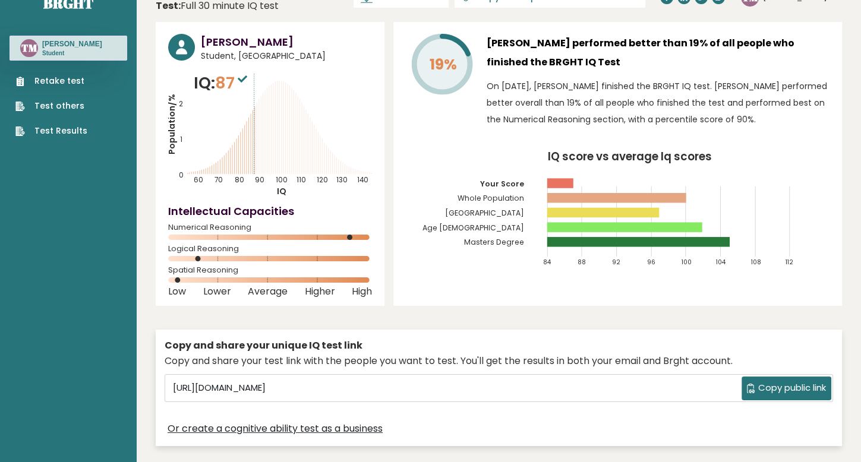
click at [809, 389] on span "Copy public link" at bounding box center [792, 389] width 68 height 14
click at [798, 380] on button "Copy public link" at bounding box center [787, 389] width 90 height 24
